Goal: Task Accomplishment & Management: Manage account settings

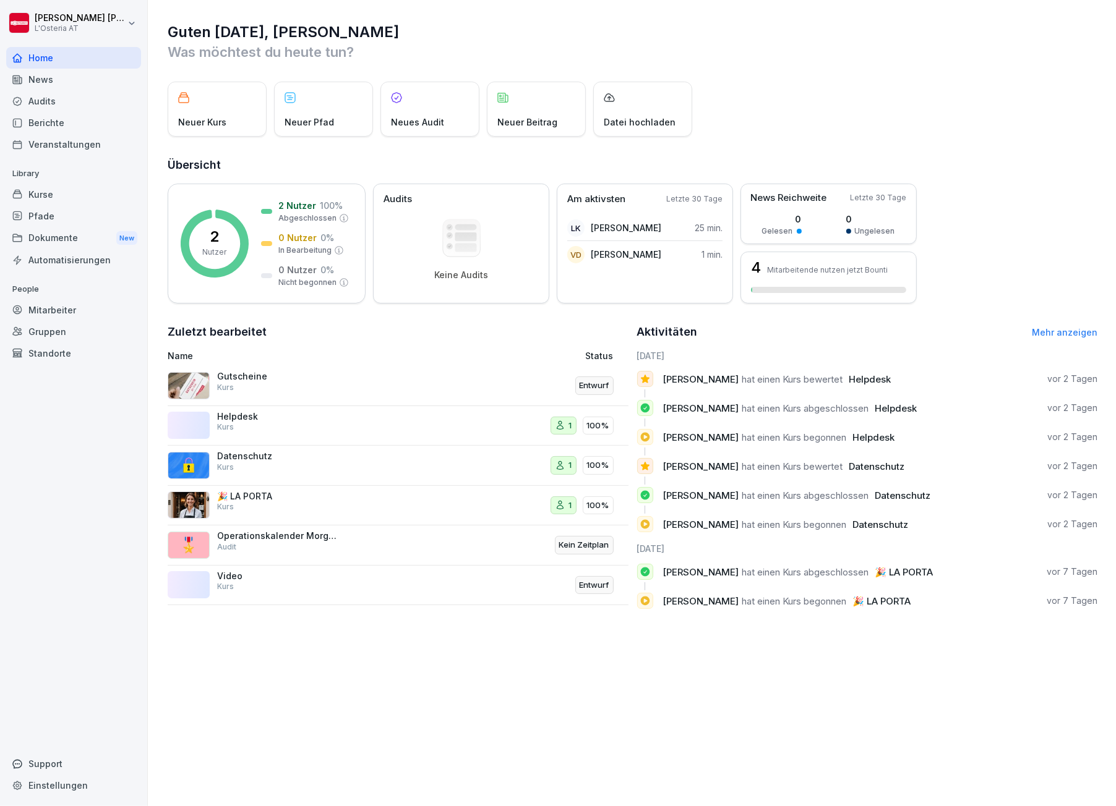
click at [721, 685] on div "Guten [DATE], [PERSON_NAME] Was möchtest du [DATE] tun? Neuer Kurs Neuer Pfad N…" at bounding box center [632, 403] width 968 height 806
click at [239, 415] on p "Helpdesk" at bounding box center [279, 416] width 124 height 11
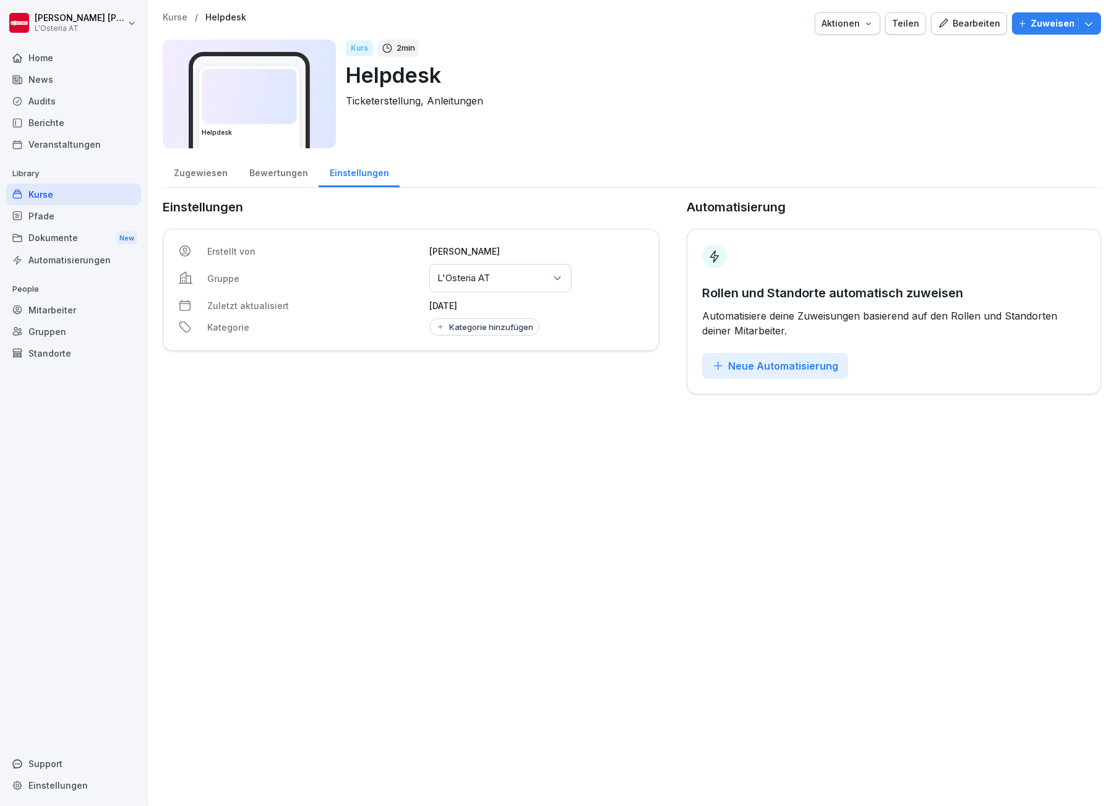
click at [959, 18] on div "Bearbeiten" at bounding box center [968, 24] width 62 height 14
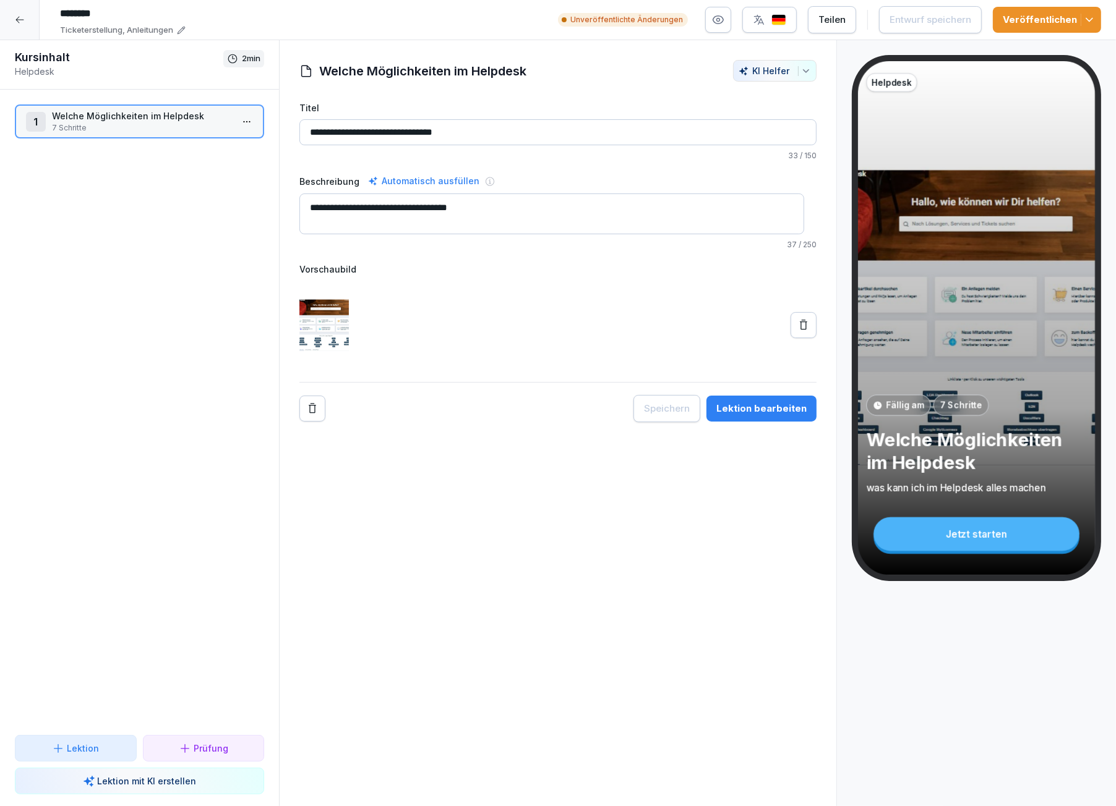
click at [76, 14] on input "********" at bounding box center [239, 13] width 371 height 21
click at [19, 21] on icon at bounding box center [20, 20] width 10 height 10
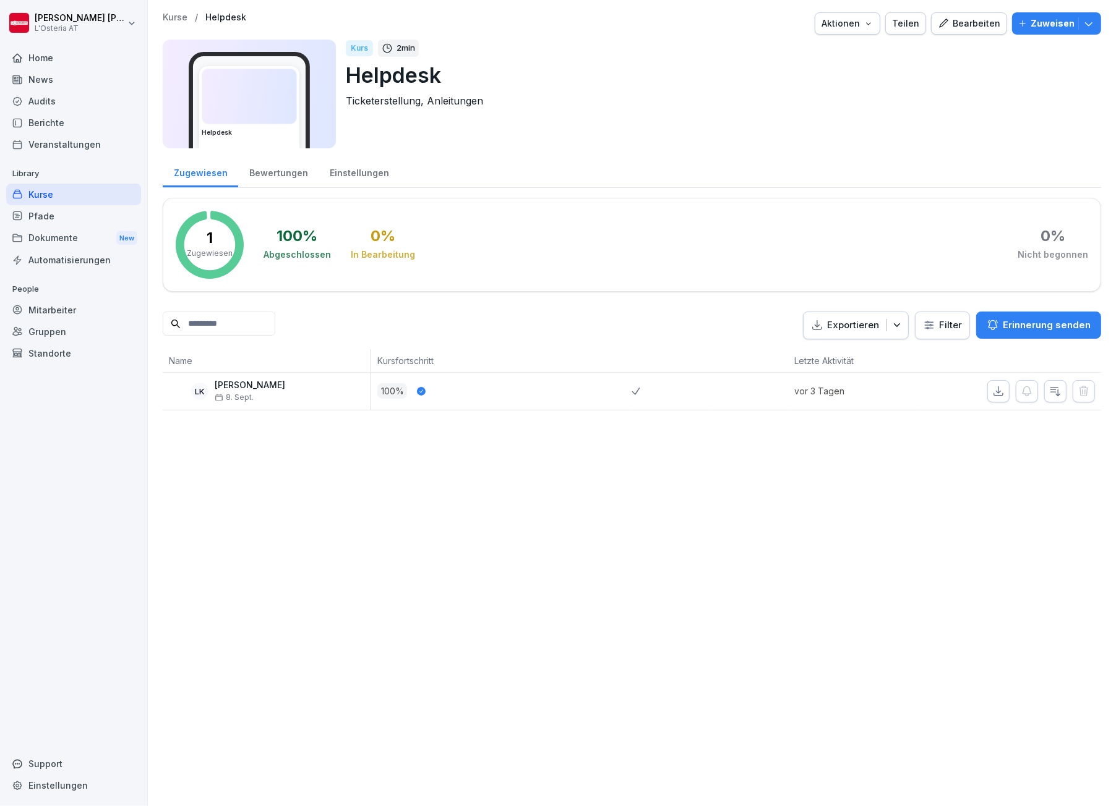
click at [41, 194] on div "Kurse" at bounding box center [73, 195] width 135 height 22
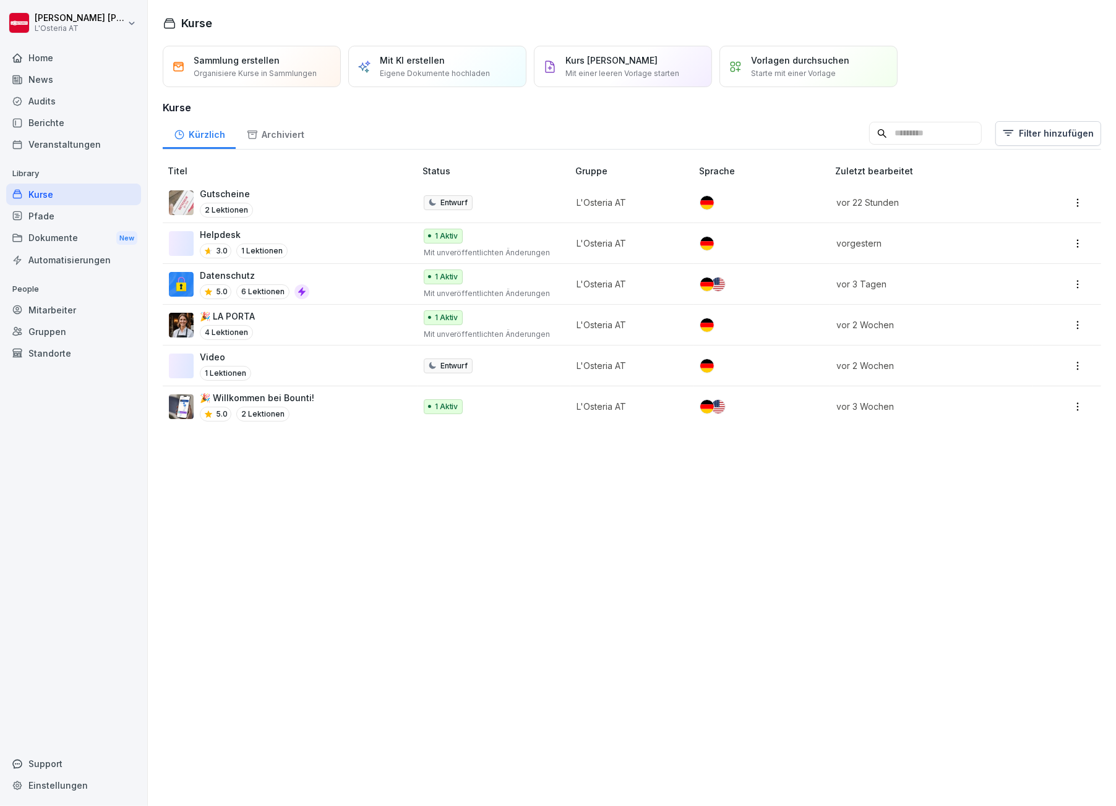
click at [1066, 242] on html "[PERSON_NAME] L'Osteria AT Home News Audits Berichte Veranstaltungen Library Ku…" at bounding box center [558, 403] width 1116 height 806
click at [1000, 269] on div "Bearbeiten" at bounding box center [982, 266] width 45 height 13
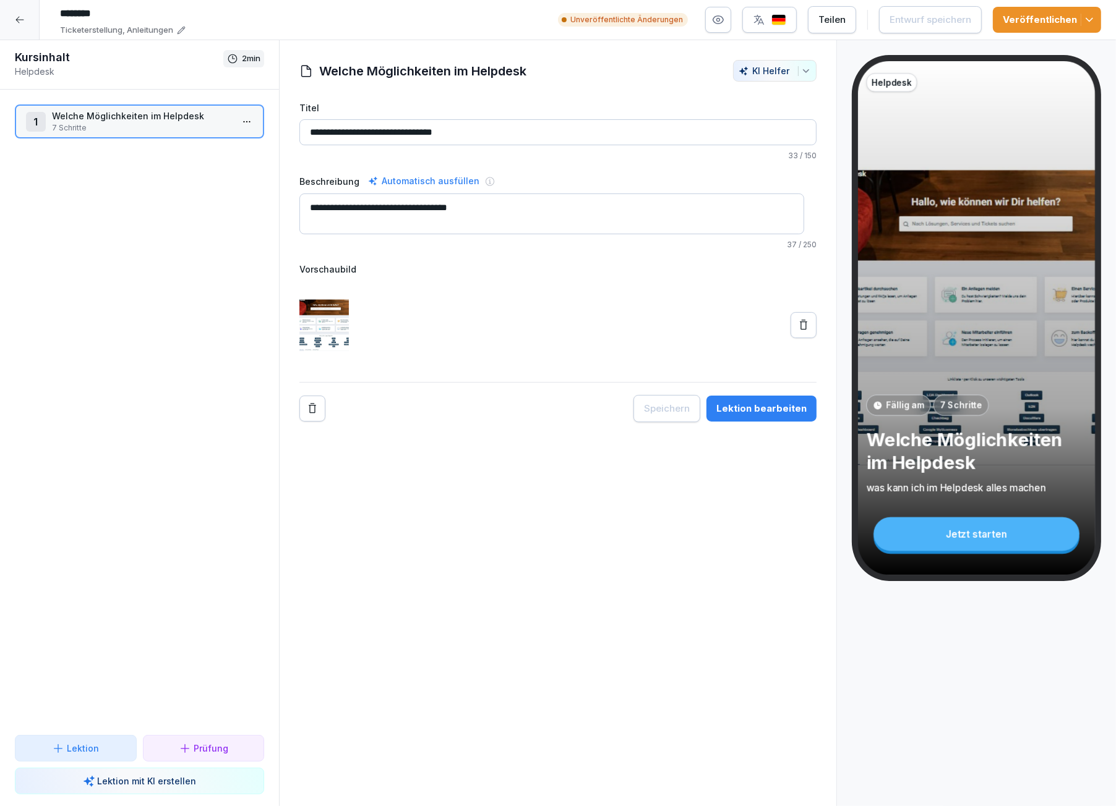
click at [97, 14] on input "********" at bounding box center [239, 13] width 371 height 21
click at [162, 30] on p "Ticketerstellung, Anleitungen" at bounding box center [116, 30] width 113 height 12
click at [177, 30] on icon at bounding box center [181, 30] width 9 height 9
click at [178, 30] on icon at bounding box center [181, 30] width 9 height 9
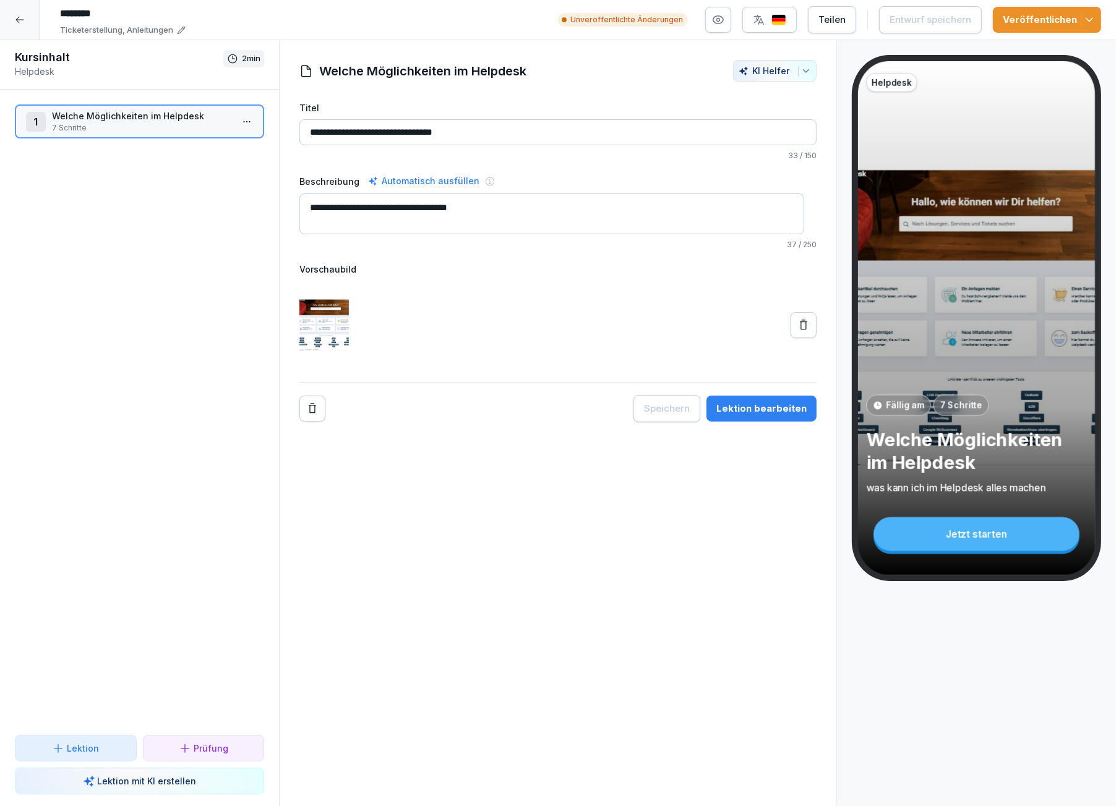
click at [85, 6] on input "********" at bounding box center [239, 13] width 371 height 21
click at [64, 62] on h1 "Kursinhalt" at bounding box center [119, 57] width 208 height 15
click at [29, 65] on p "Helpdesk" at bounding box center [119, 71] width 208 height 13
click at [884, 85] on p "Helpdesk" at bounding box center [891, 82] width 40 height 12
click at [76, 12] on input "********" at bounding box center [239, 13] width 371 height 21
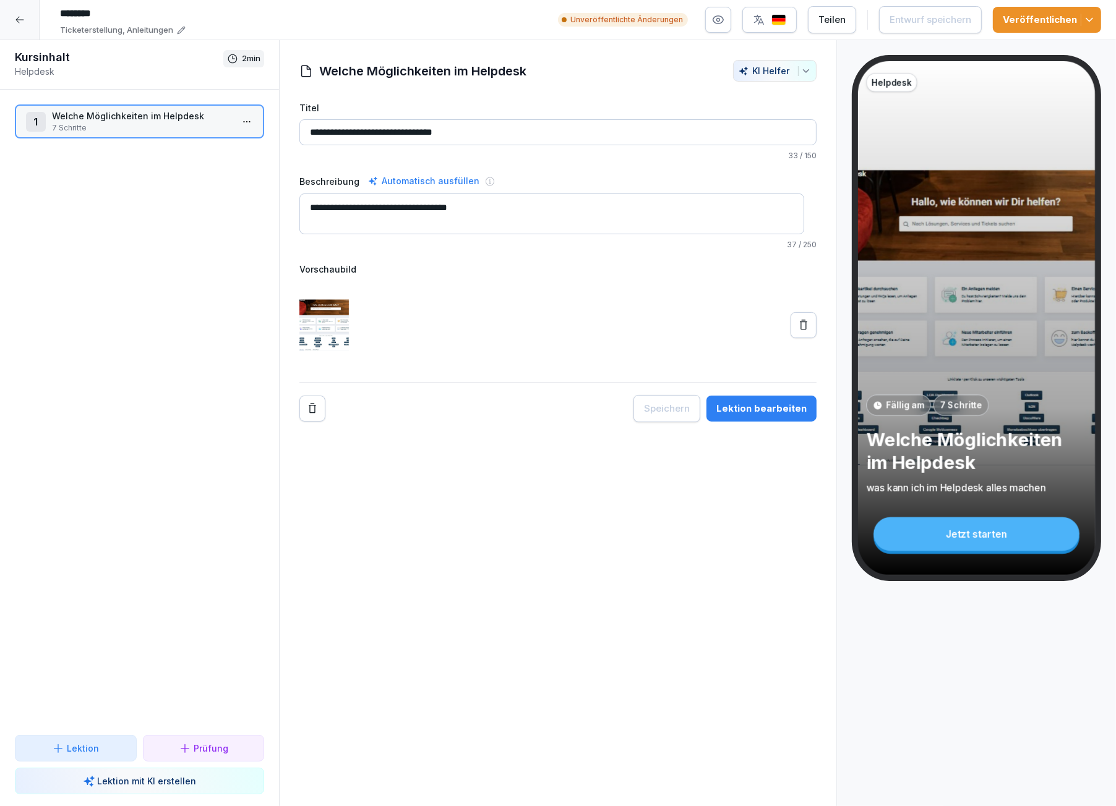
click at [125, 9] on input "********" at bounding box center [239, 13] width 371 height 21
click at [106, 26] on p "Ticketerstellung, Anleitungen" at bounding box center [116, 30] width 113 height 12
click at [19, 17] on icon at bounding box center [19, 20] width 8 height 7
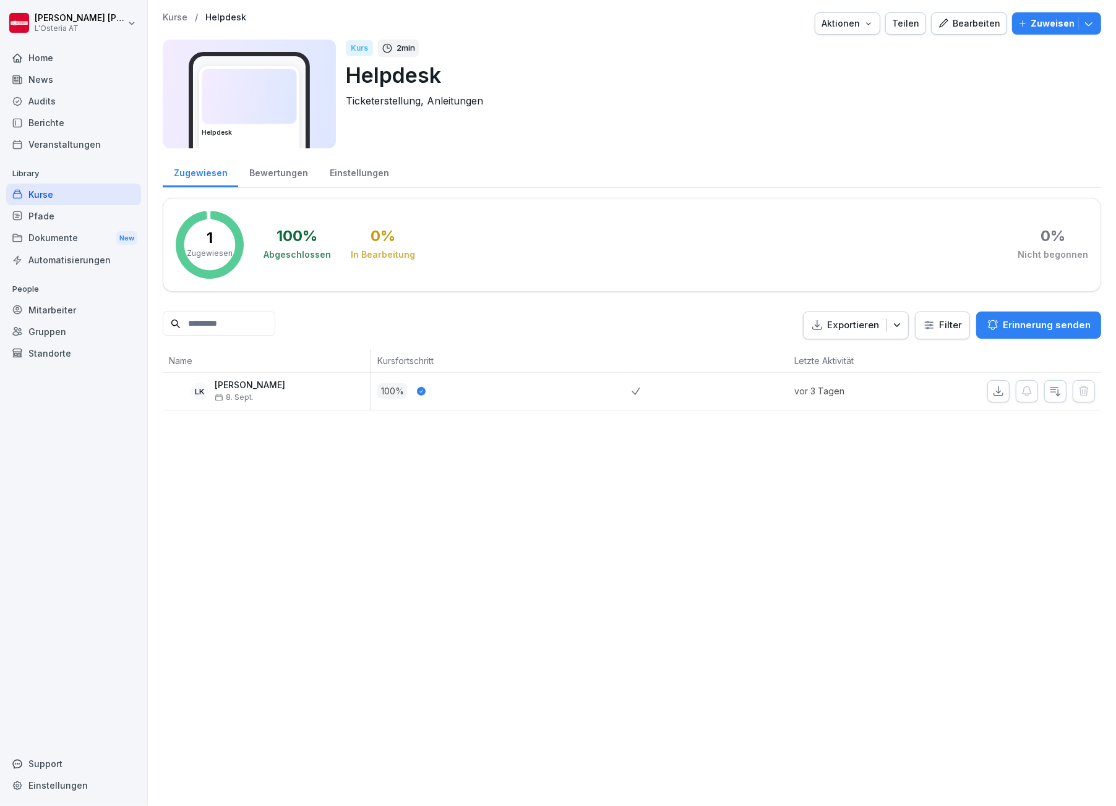
click at [240, 82] on img at bounding box center [249, 96] width 94 height 54
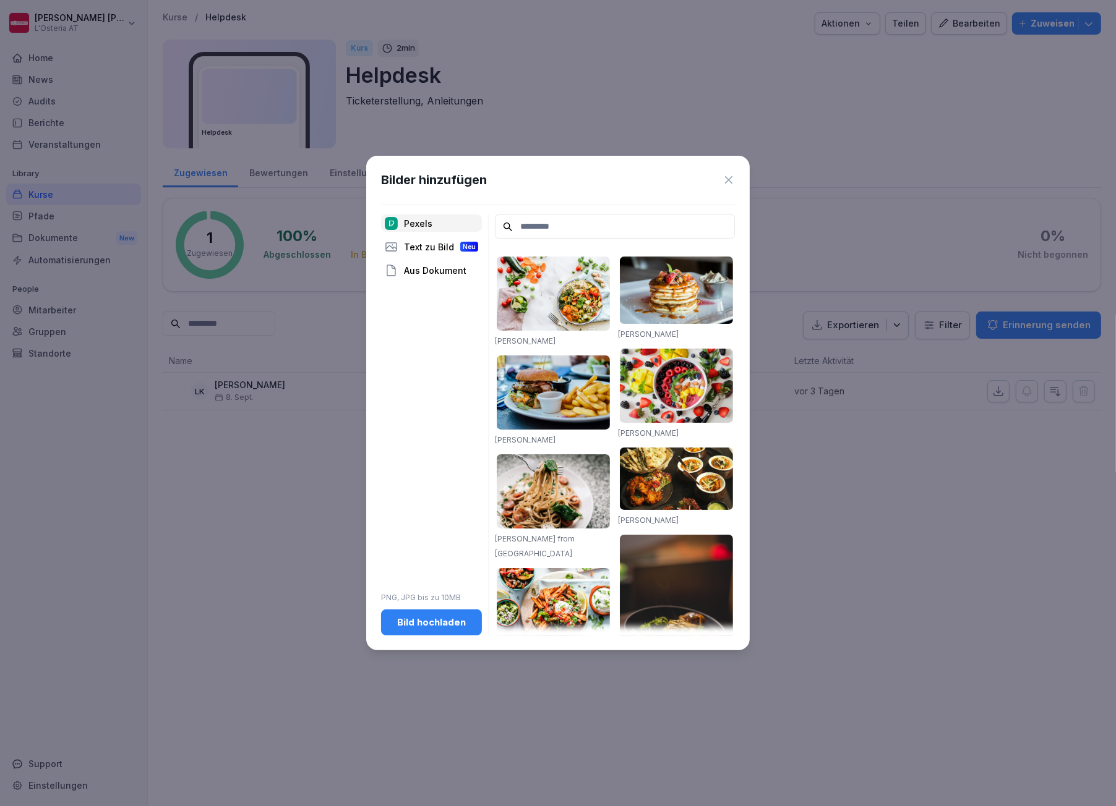
click at [447, 623] on div "Bild hochladen" at bounding box center [431, 623] width 81 height 14
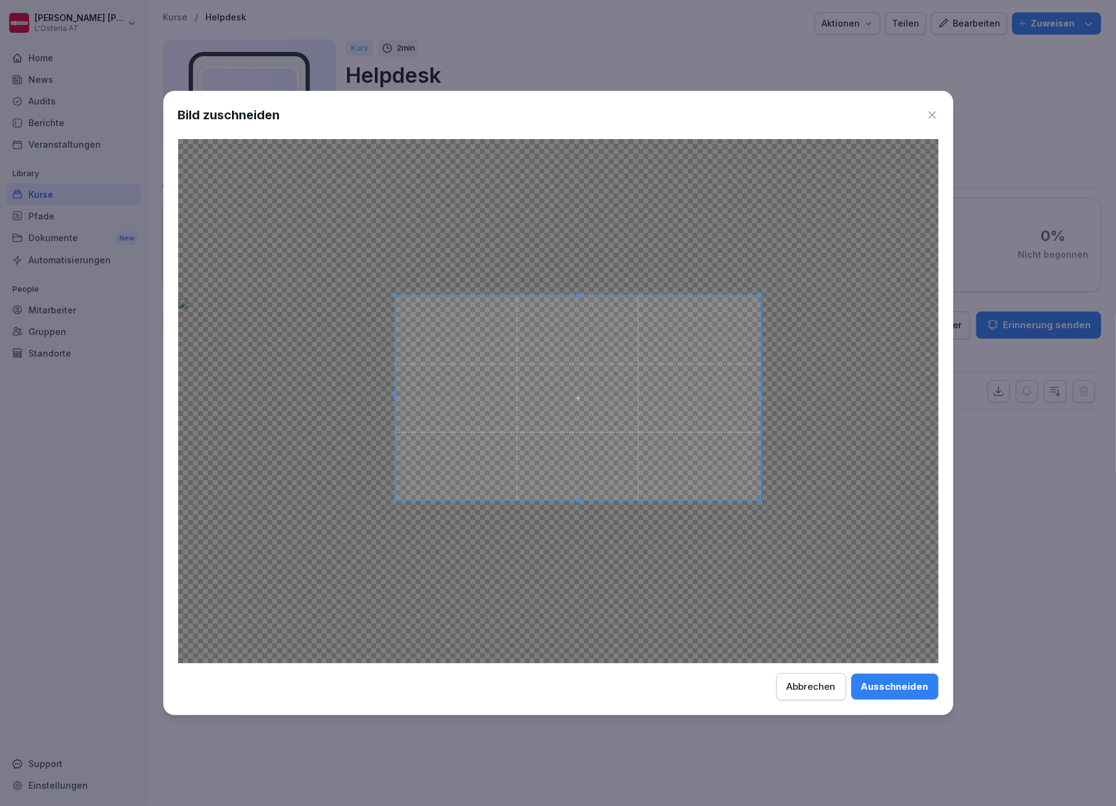
click at [396, 398] on span at bounding box center [577, 398] width 365 height 205
click at [814, 681] on div "Abbrechen" at bounding box center [811, 687] width 49 height 14
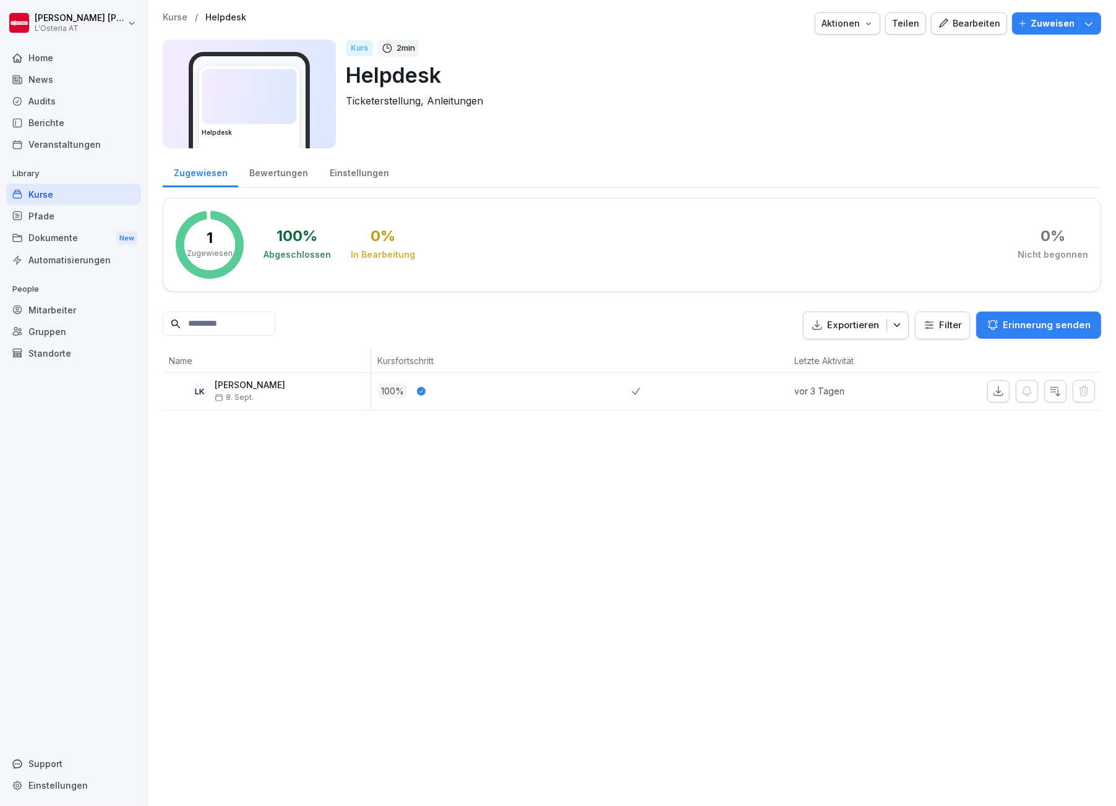
click at [229, 118] on img at bounding box center [249, 96] width 94 height 54
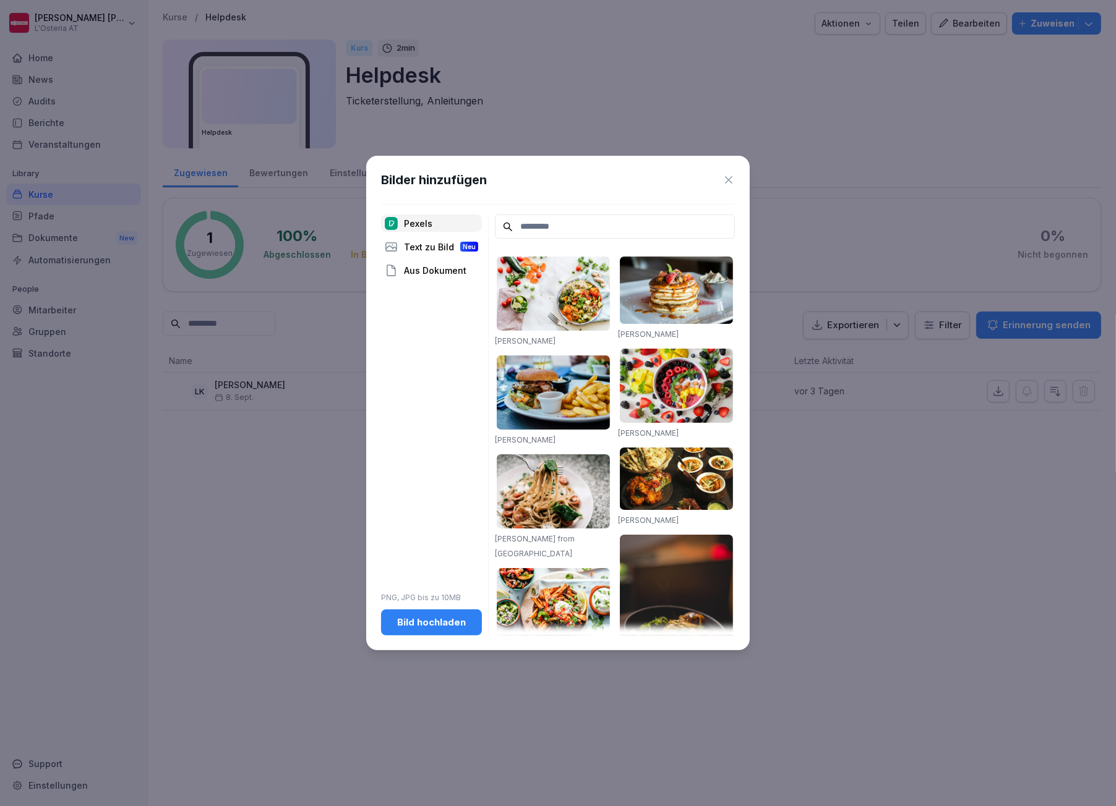
click at [441, 626] on div "Bild hochladen" at bounding box center [431, 623] width 81 height 14
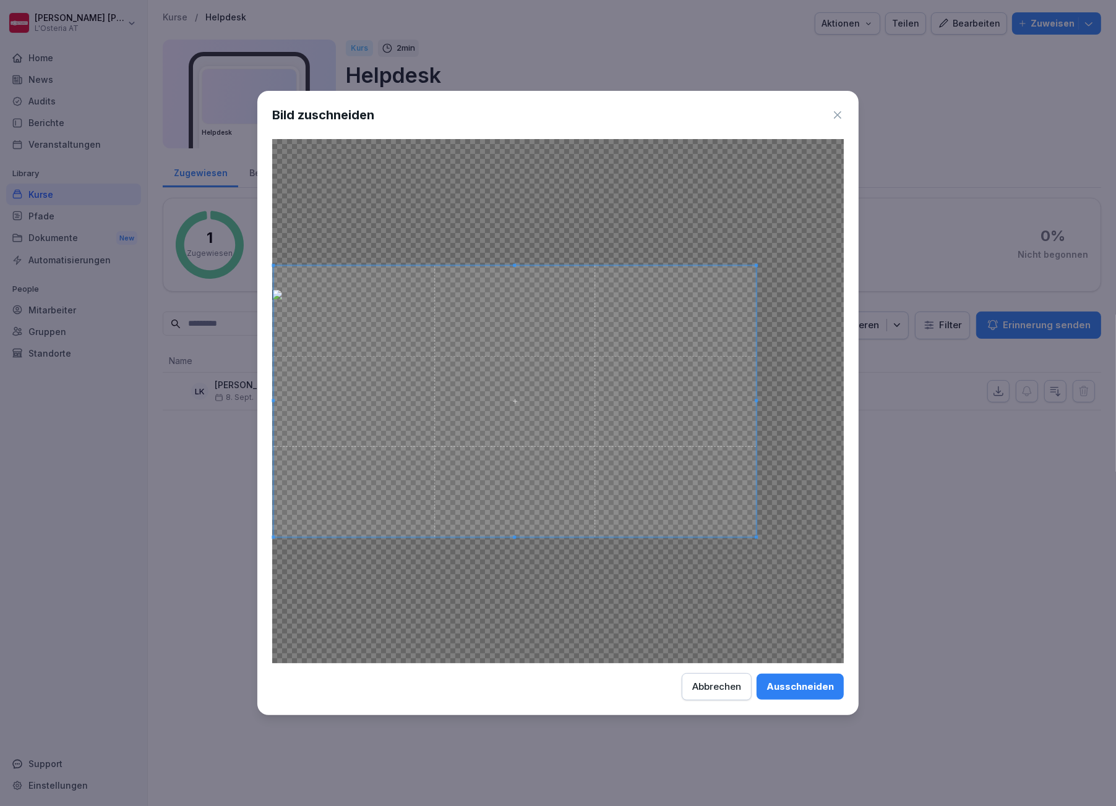
click at [273, 416] on div at bounding box center [514, 401] width 482 height 271
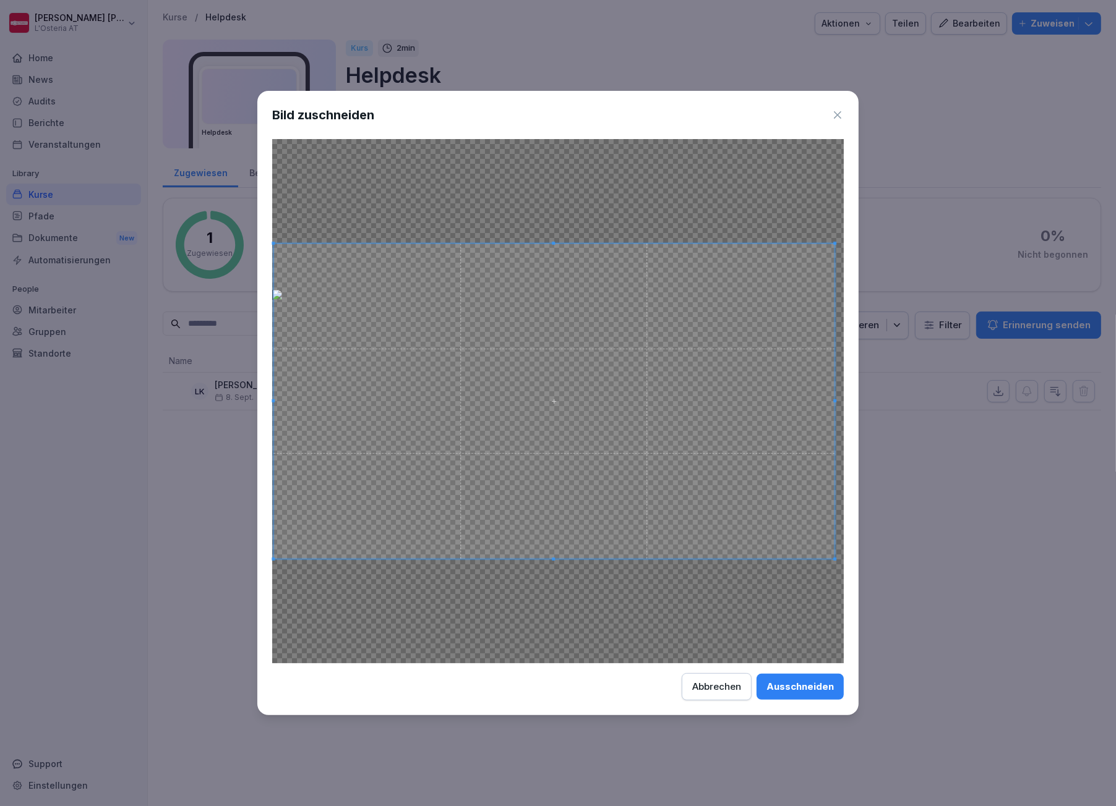
click at [834, 419] on div at bounding box center [553, 401] width 561 height 315
click at [805, 683] on div "Ausschneiden" at bounding box center [799, 687] width 67 height 14
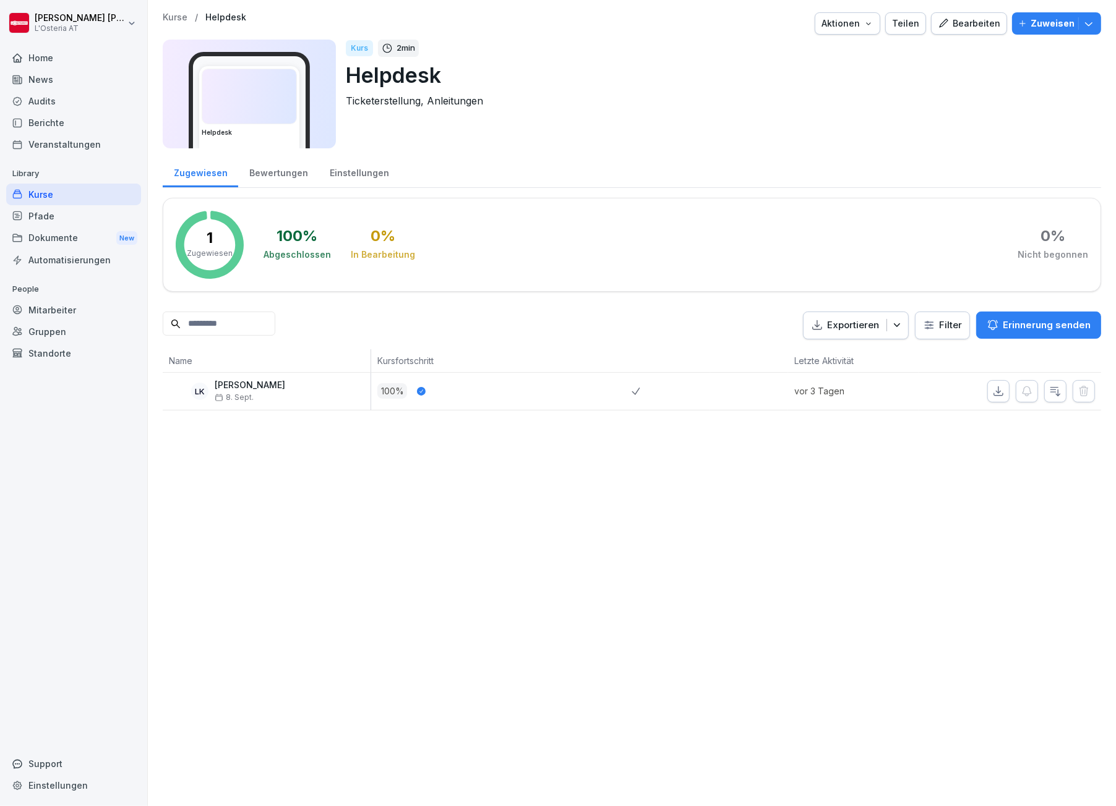
click at [280, 117] on img at bounding box center [249, 96] width 94 height 54
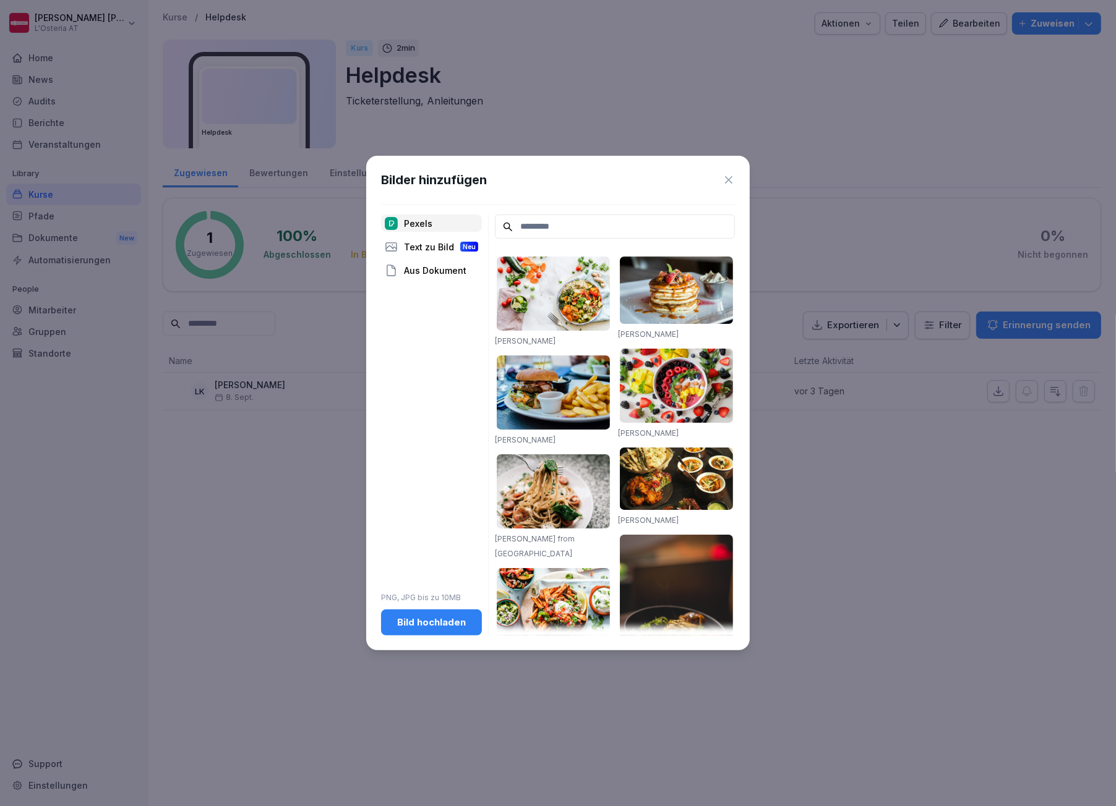
click at [443, 620] on div "Bild hochladen" at bounding box center [431, 623] width 81 height 14
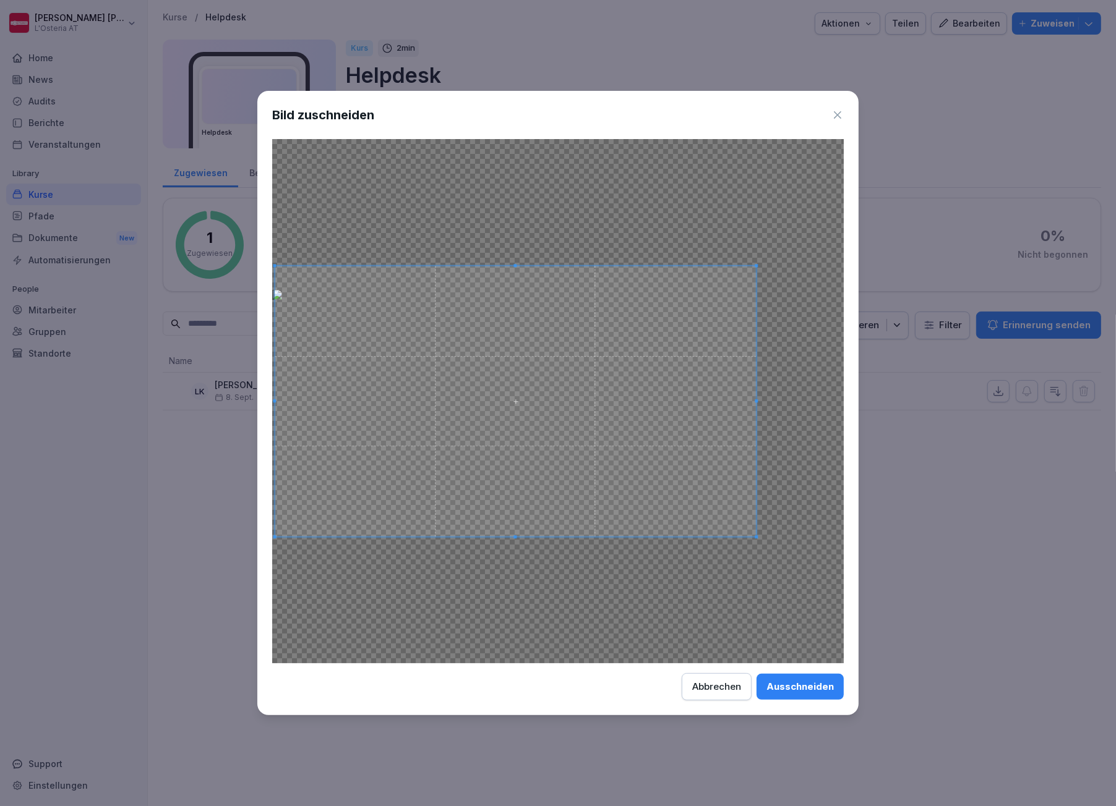
click at [275, 416] on div at bounding box center [515, 402] width 481 height 270
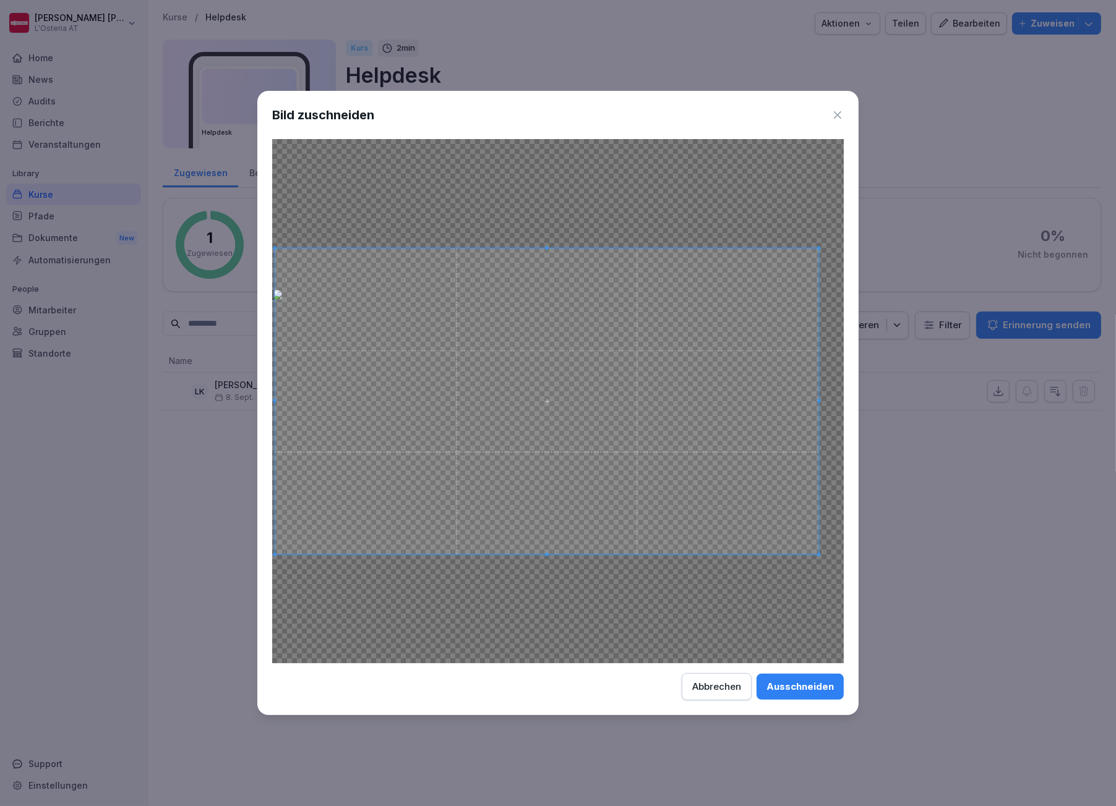
click at [817, 417] on div at bounding box center [547, 402] width 544 height 306
click at [782, 689] on div "Ausschneiden" at bounding box center [799, 687] width 67 height 14
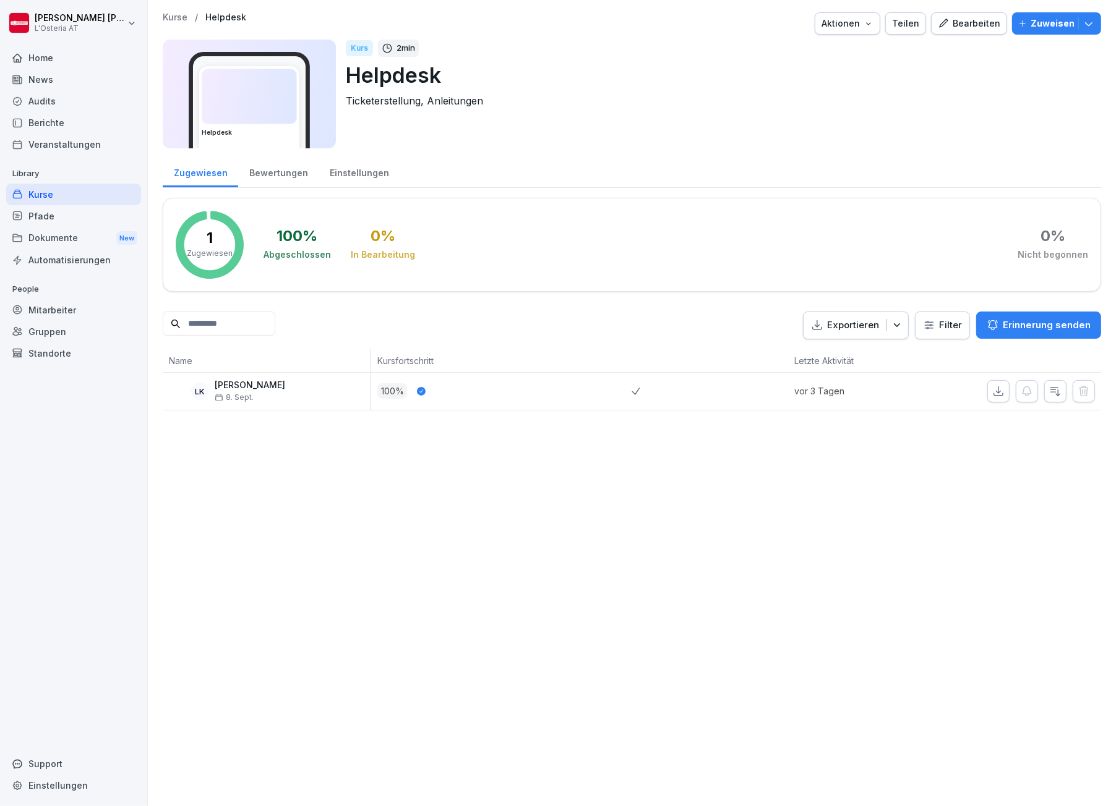
click at [879, 23] on div "Kurse / Helpdesk Aktionen Teilen Bearbeiten Zuweisen" at bounding box center [632, 23] width 938 height 22
click at [863, 23] on icon "button" at bounding box center [868, 24] width 10 height 10
click at [570, 176] on html "[PERSON_NAME] L'Osteria AT Home News Audits Berichte Veranstaltungen Library Ku…" at bounding box center [558, 403] width 1116 height 806
click at [970, 28] on div "Bearbeiten" at bounding box center [968, 24] width 62 height 14
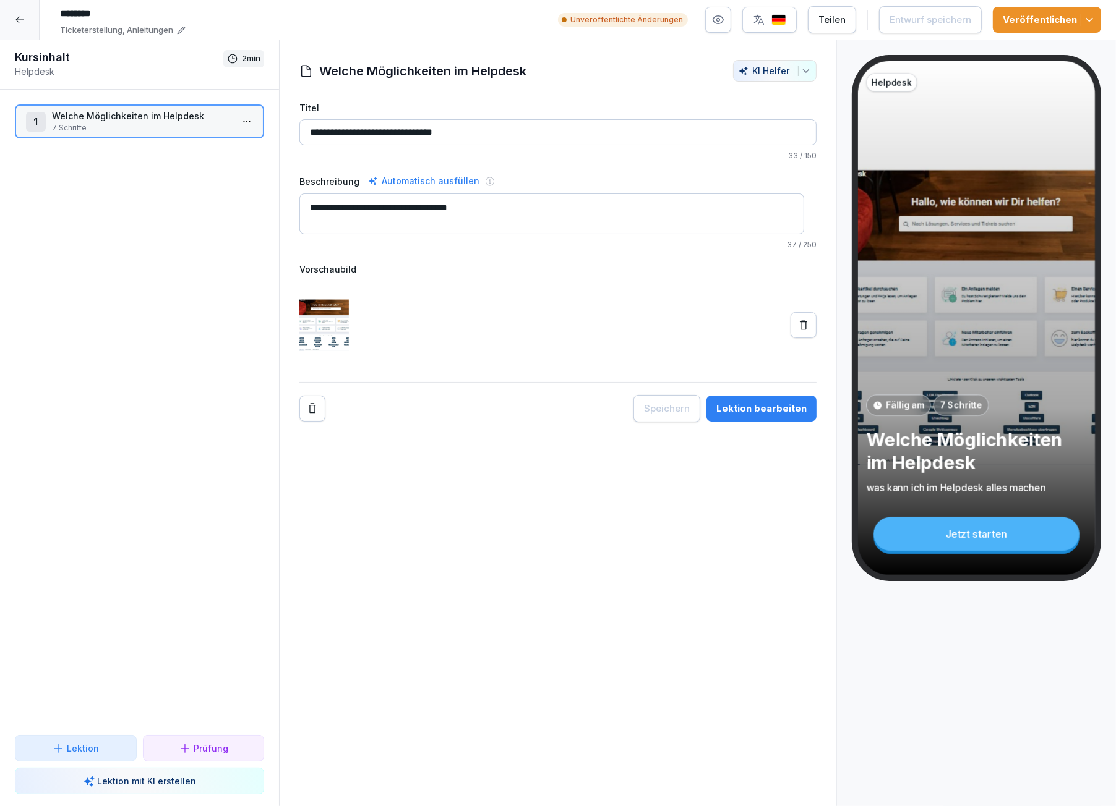
click at [571, 132] on input "**********" at bounding box center [557, 132] width 517 height 26
click at [555, 223] on textarea "**********" at bounding box center [551, 214] width 505 height 41
click at [723, 408] on div "Lektion bearbeiten" at bounding box center [761, 409] width 90 height 14
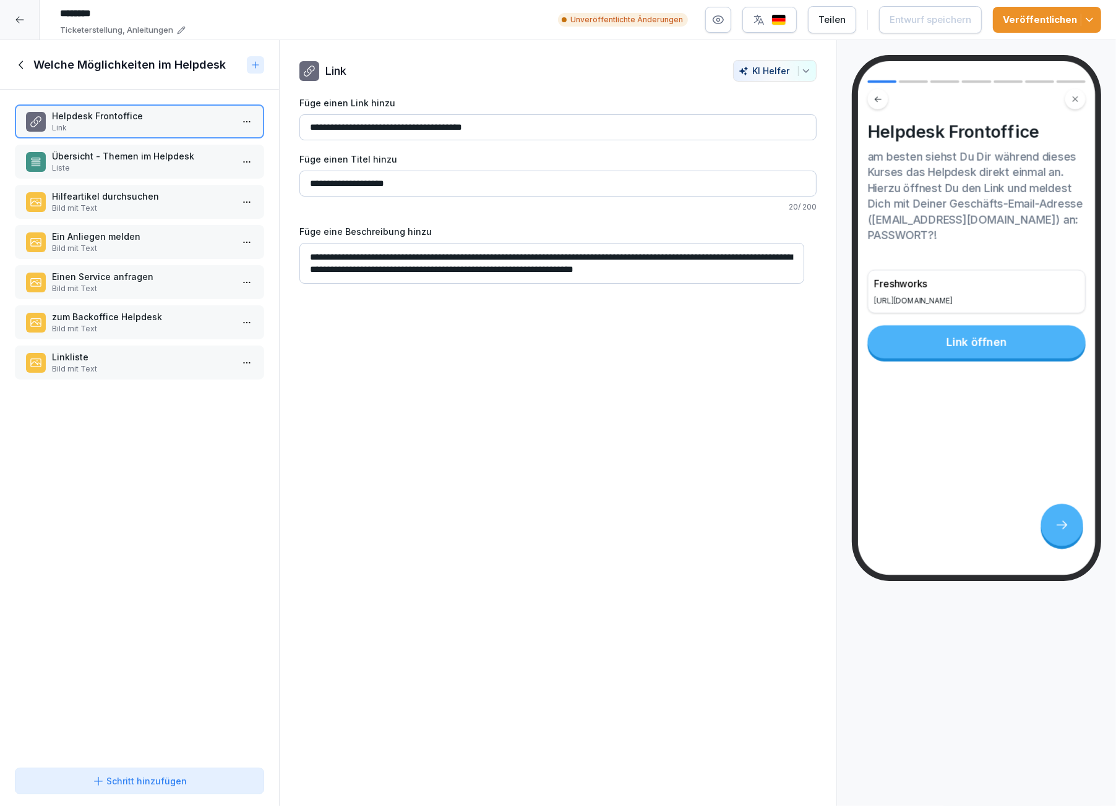
click at [133, 167] on p "Liste" at bounding box center [142, 168] width 180 height 11
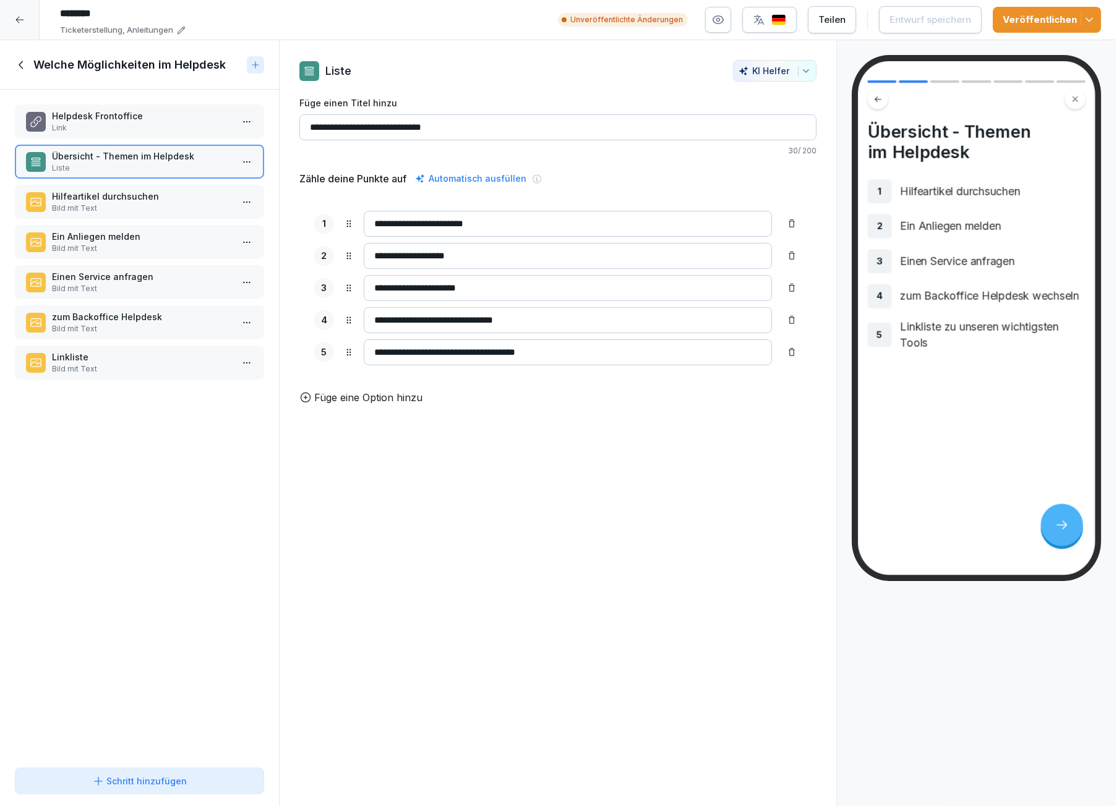
click at [158, 335] on div "Helpdesk Frontoffice Link Übersicht - Themen im Helpdesk Liste Hilfeartikel dur…" at bounding box center [139, 426] width 279 height 673
click at [75, 14] on input "********" at bounding box center [239, 13] width 371 height 21
click at [124, 30] on p "Ticketerstellung, Anleitungen" at bounding box center [116, 30] width 113 height 12
click at [181, 30] on icon at bounding box center [181, 30] width 9 height 9
click at [17, 18] on icon at bounding box center [19, 20] width 8 height 7
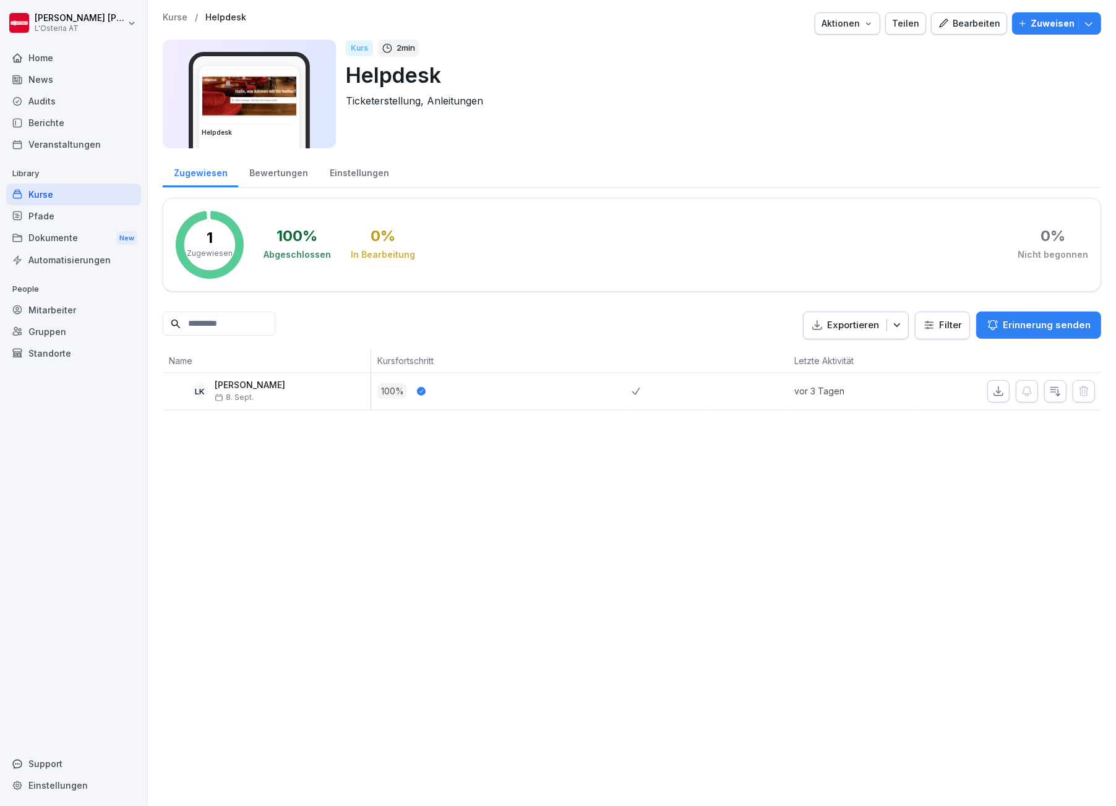
click at [48, 210] on div "Pfade" at bounding box center [73, 216] width 135 height 22
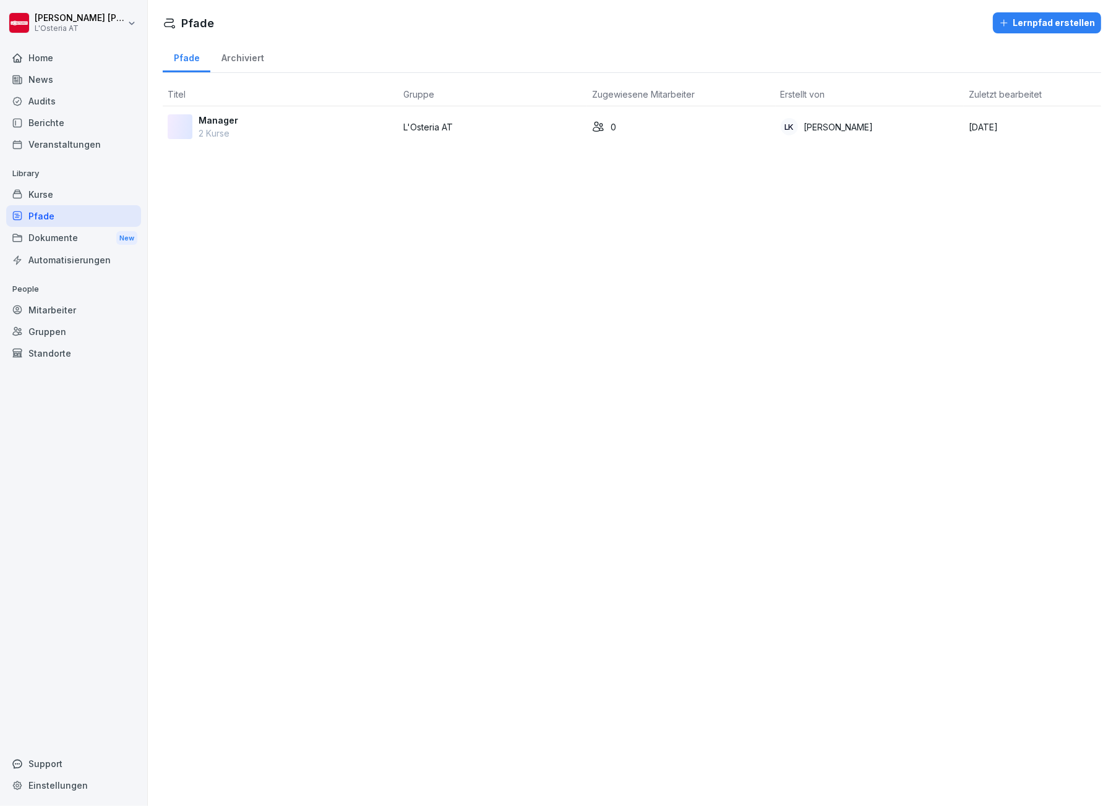
click at [43, 189] on div "Kurse" at bounding box center [73, 195] width 135 height 22
